Goal: Task Accomplishment & Management: Manage account settings

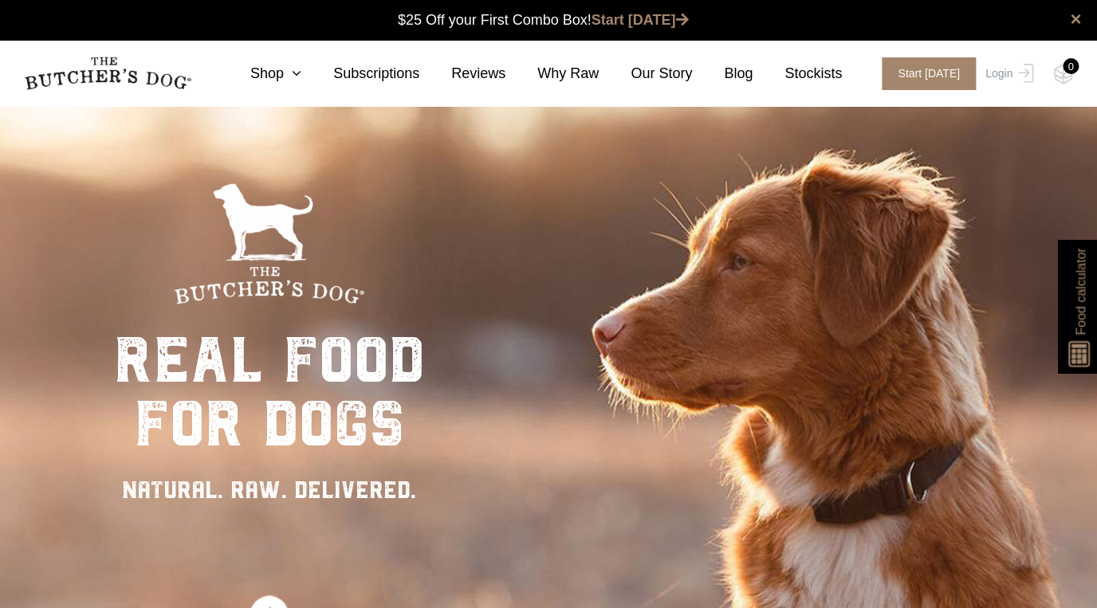
click at [989, 79] on link "Login" at bounding box center [1008, 73] width 52 height 33
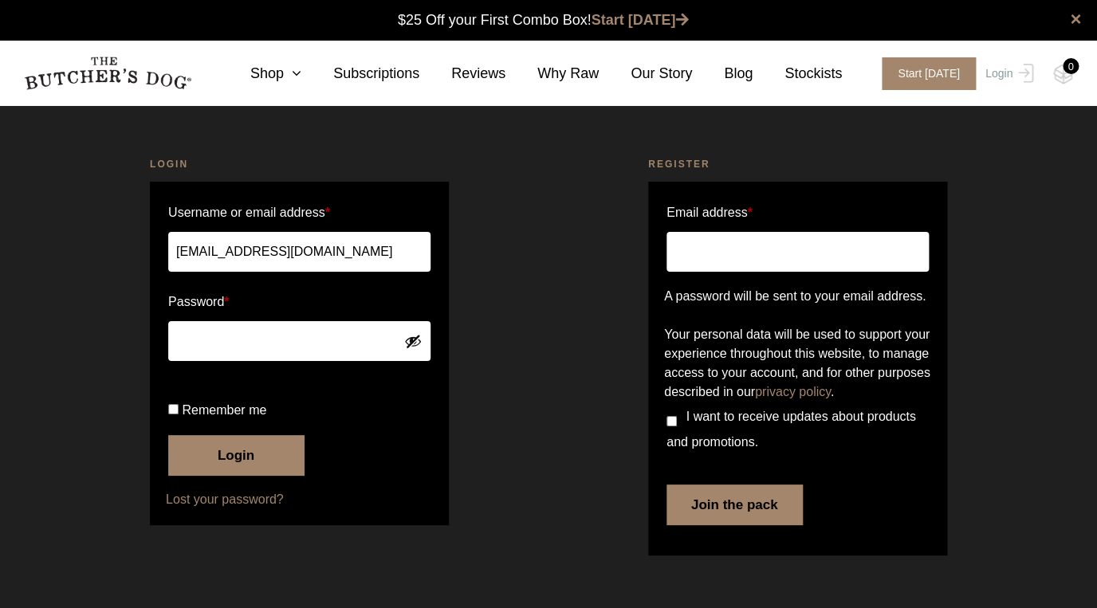
scroll to position [1, 0]
click at [236, 475] on button "Login" at bounding box center [236, 455] width 136 height 40
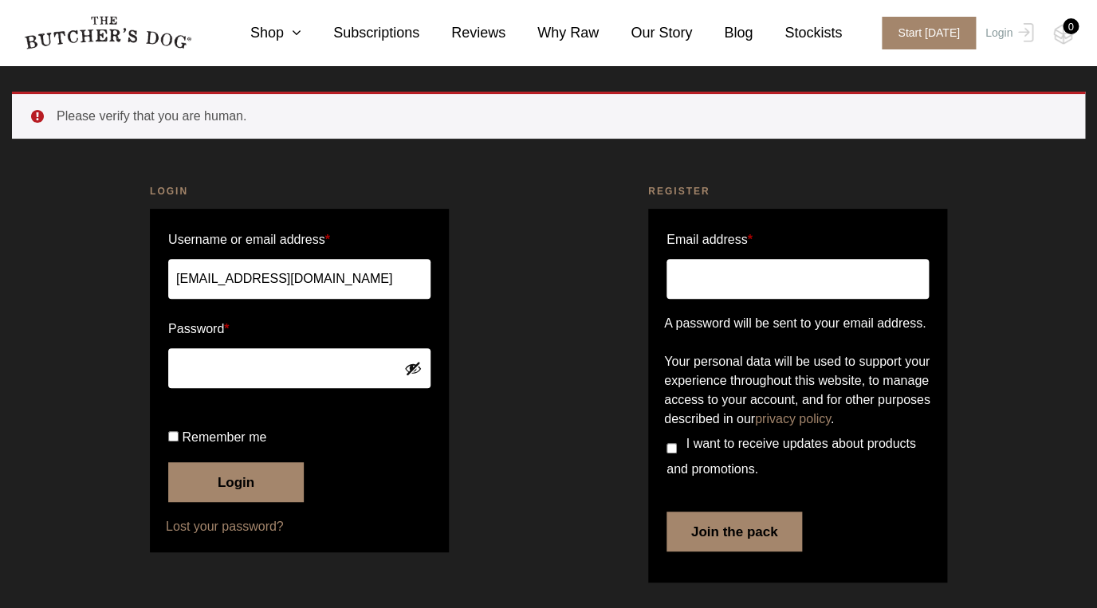
scroll to position [119, 0]
click at [245, 478] on button "Login" at bounding box center [236, 483] width 136 height 40
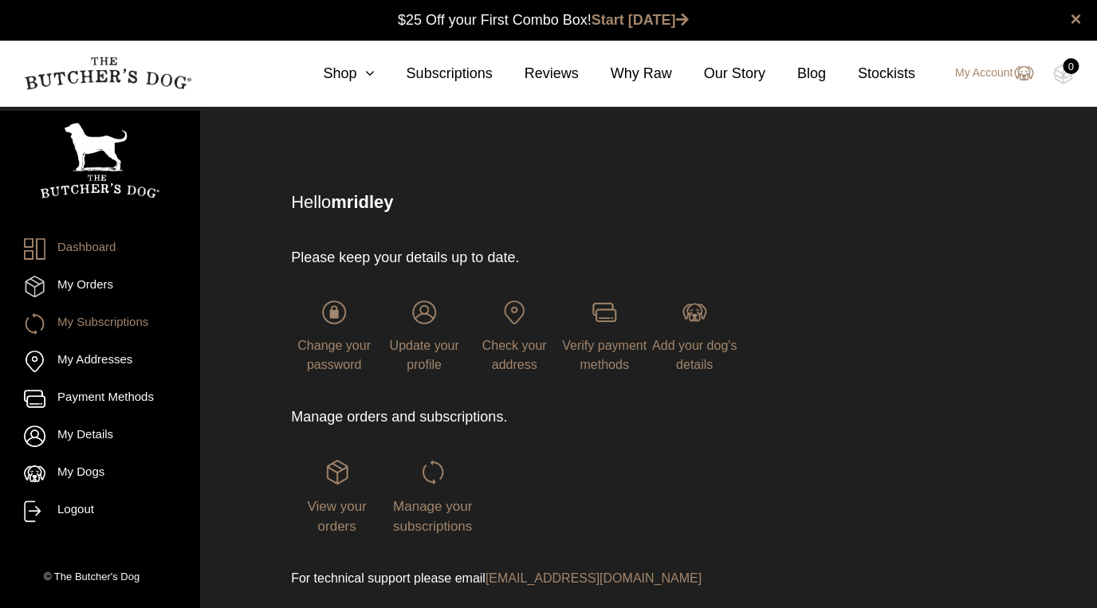
click at [140, 320] on link "My Subscriptions" at bounding box center [100, 324] width 152 height 22
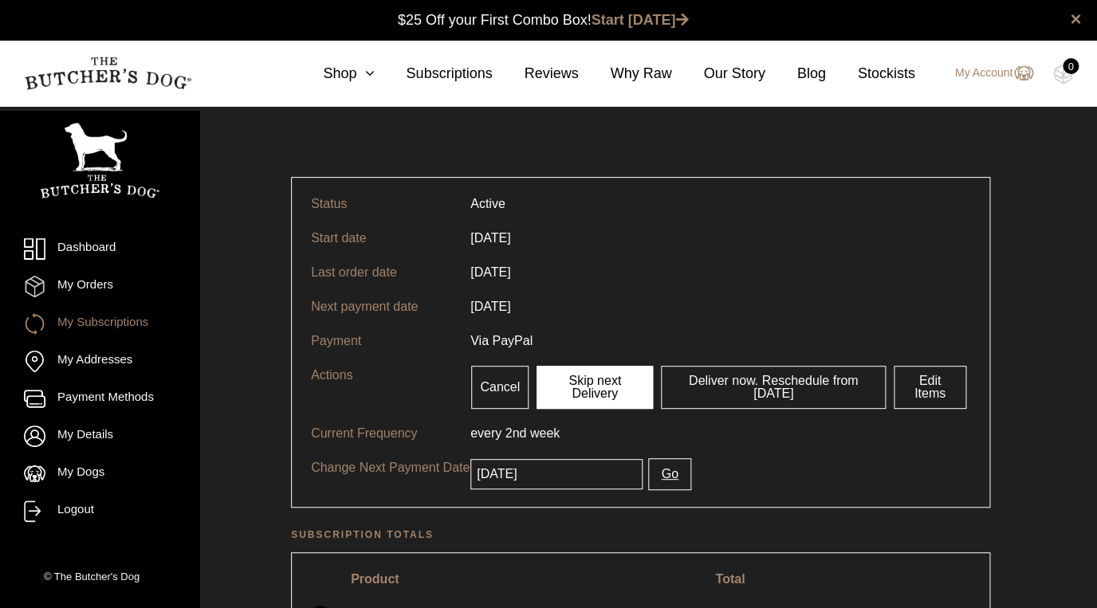
click at [591, 389] on link "Skip next Delivery" at bounding box center [595, 387] width 116 height 43
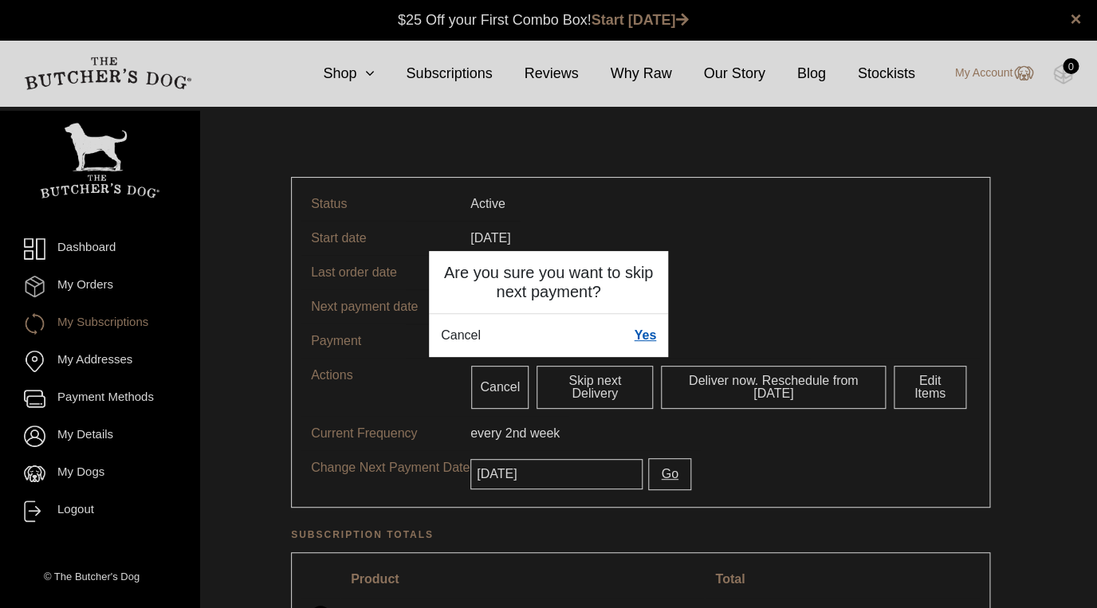
click at [648, 341] on link "Yes" at bounding box center [645, 335] width 22 height 19
